Goal: Find specific page/section: Find specific page/section

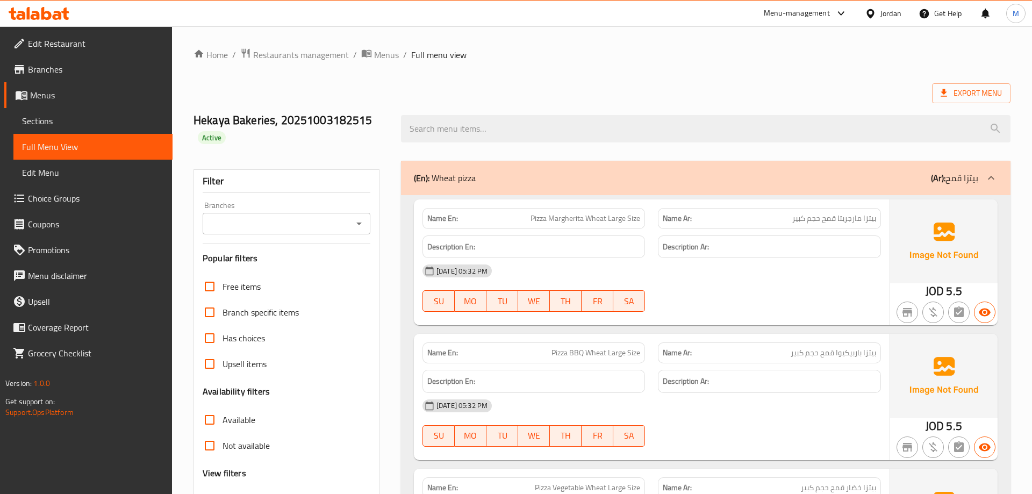
click at [888, 13] on div "Jordan" at bounding box center [890, 14] width 21 height 12
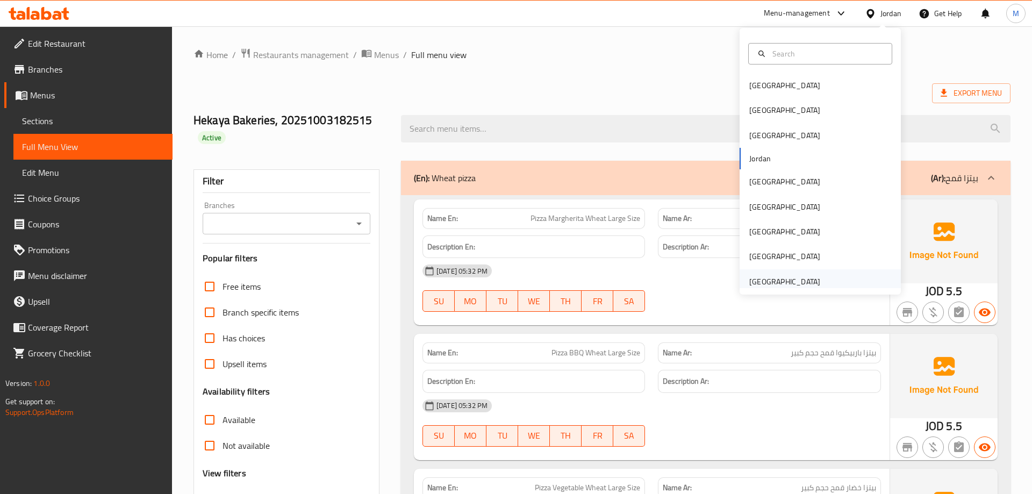
click at [778, 271] on div "[GEOGRAPHIC_DATA]" at bounding box center [785, 281] width 88 height 25
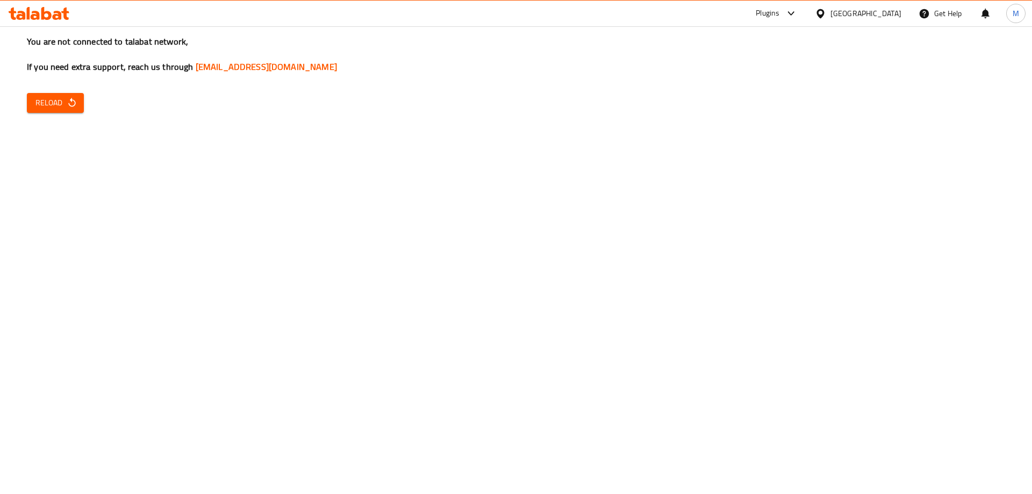
click at [64, 108] on span "Reload" at bounding box center [55, 102] width 40 height 13
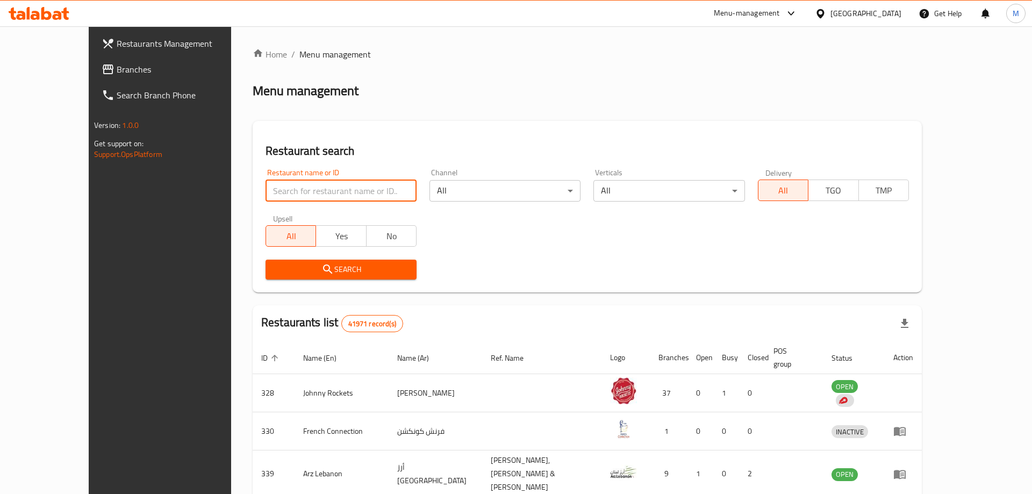
paste input "BEST MART"
type input "BEST MART"
click at [321, 272] on span "Search" at bounding box center [341, 269] width 134 height 13
click at [321, 272] on div at bounding box center [516, 247] width 1032 height 494
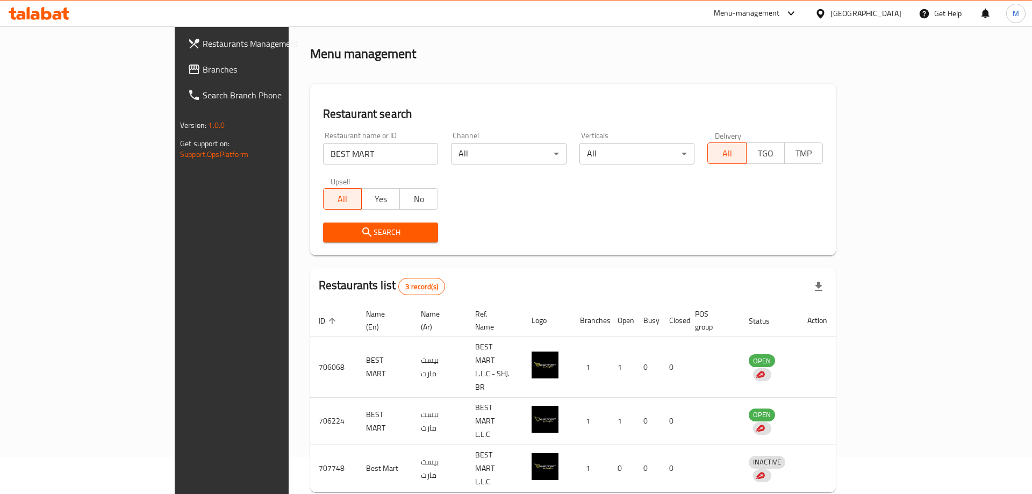
scroll to position [40, 0]
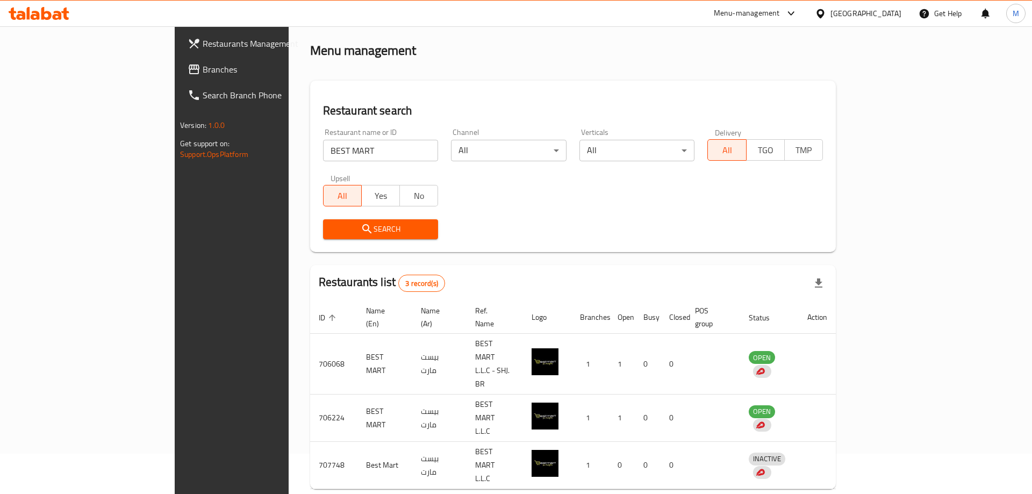
click at [770, 15] on div "Menu-management" at bounding box center [747, 13] width 66 height 13
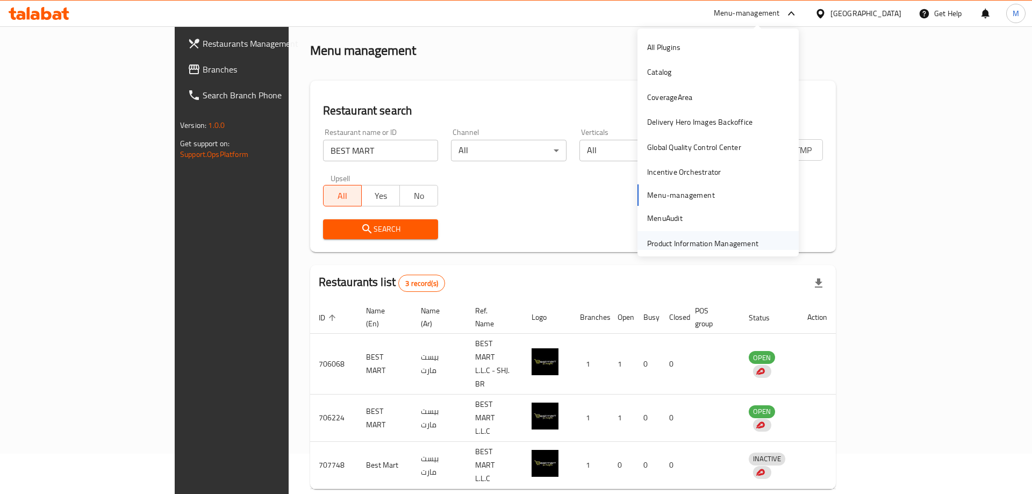
click at [709, 238] on div "Product Information Management" at bounding box center [702, 244] width 111 height 12
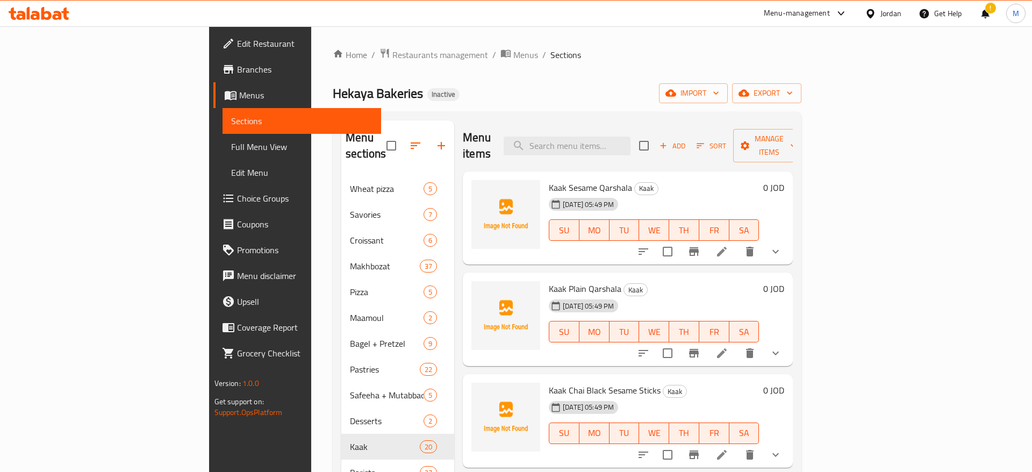
click at [891, 11] on div "Jordan" at bounding box center [890, 14] width 21 height 12
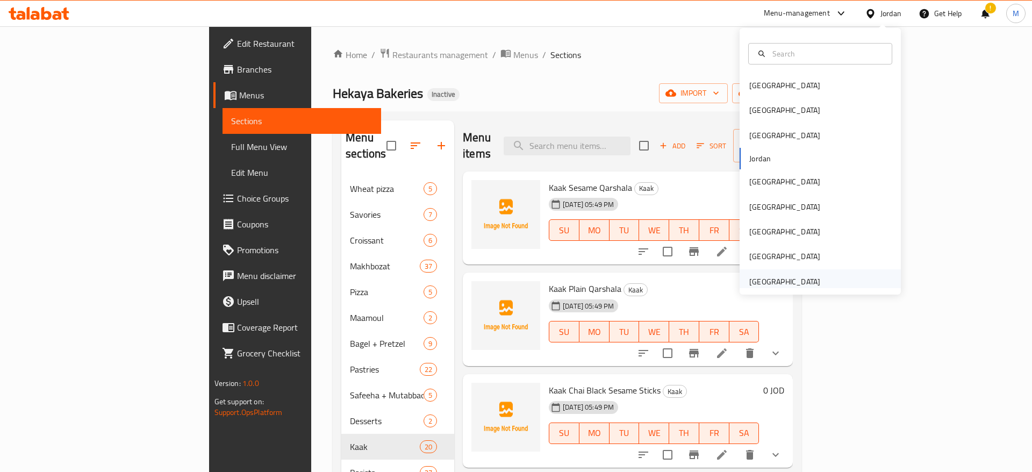
click at [775, 278] on div "[GEOGRAPHIC_DATA]" at bounding box center [784, 282] width 71 height 12
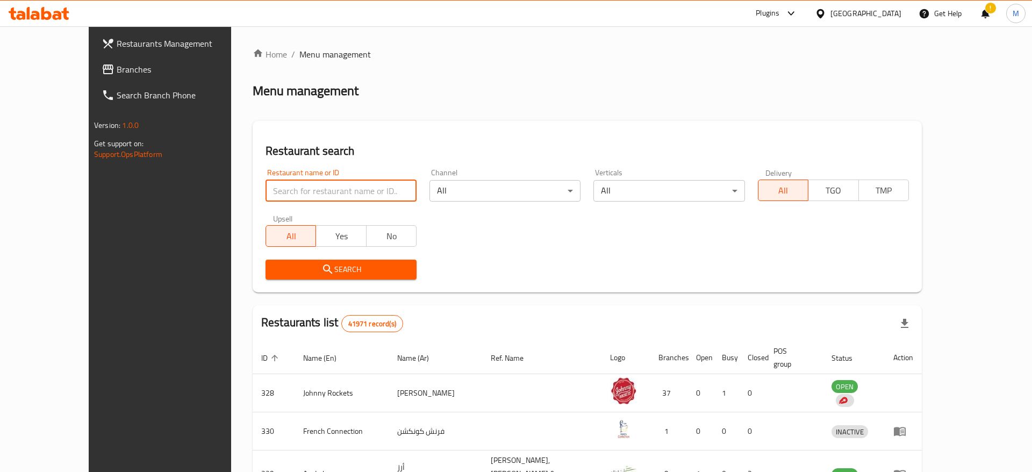
paste input "780238"
type input "780238"
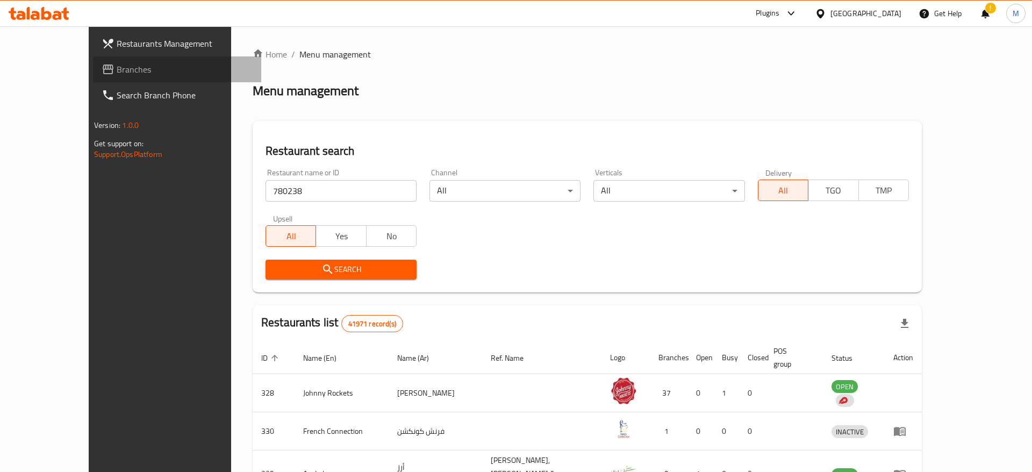
click at [117, 70] on span "Branches" at bounding box center [185, 69] width 136 height 13
